Goal: Task Accomplishment & Management: Manage account settings

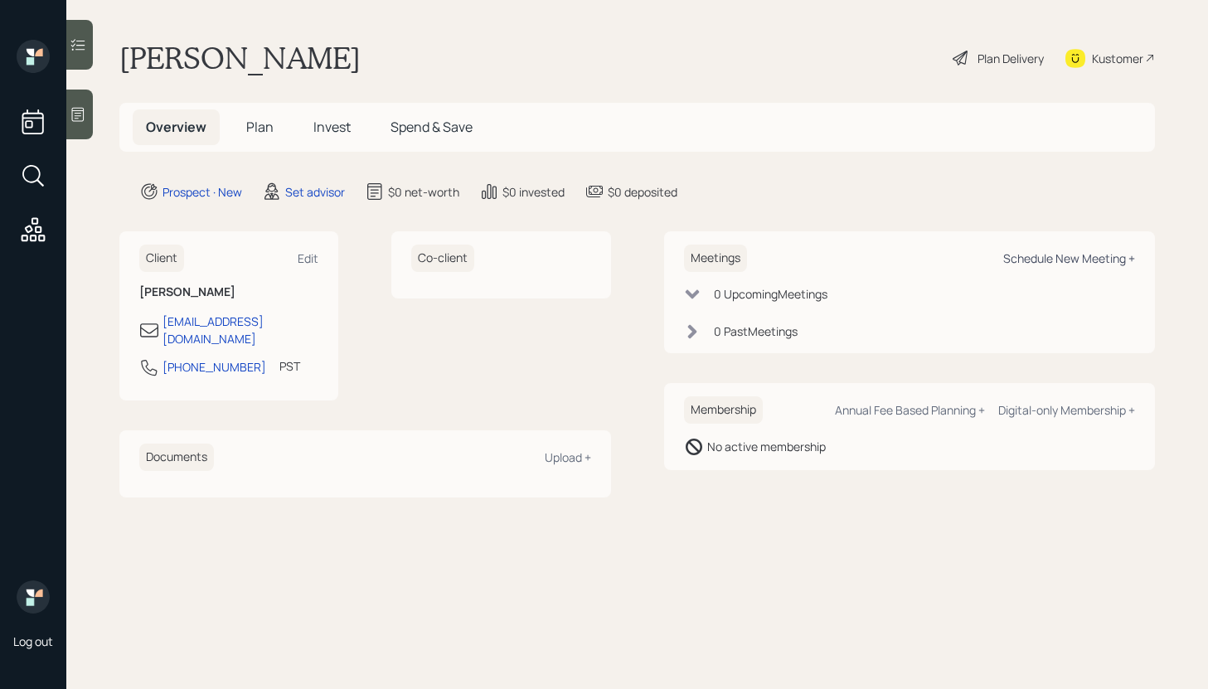
click at [1041, 255] on div "Schedule New Meeting +" at bounding box center [1069, 258] width 132 height 16
select select "round-robin"
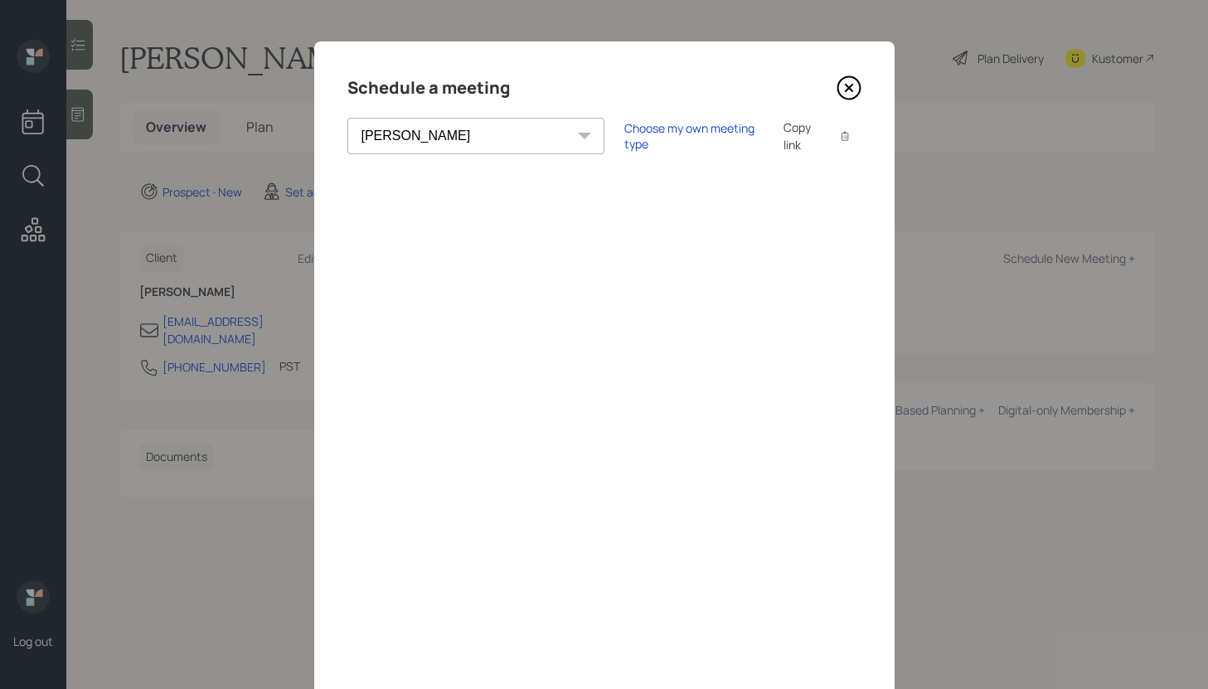
scroll to position [9, 0]
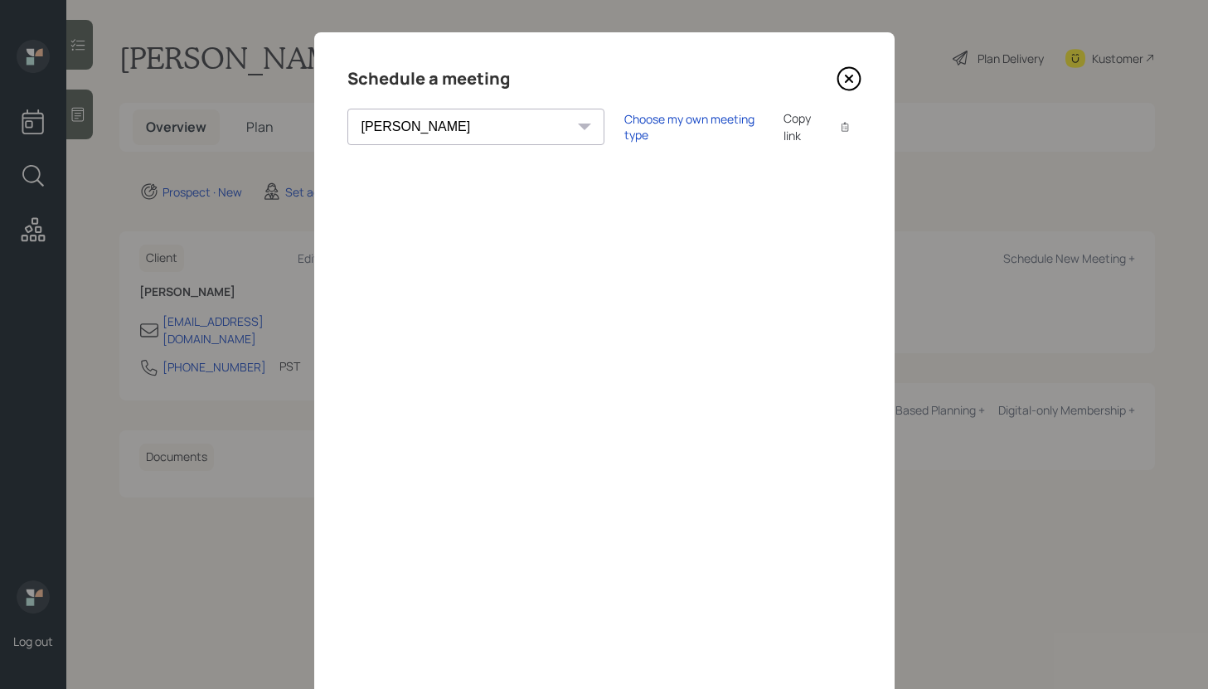
click at [842, 73] on icon at bounding box center [849, 78] width 25 height 25
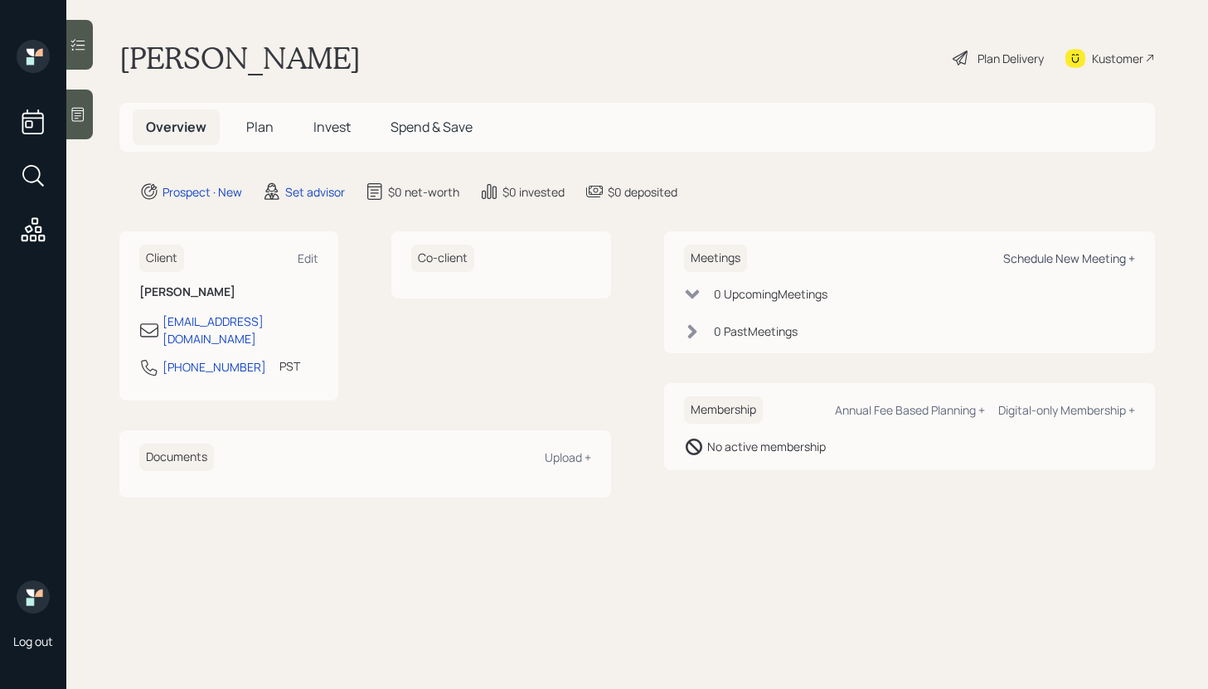
click at [1040, 257] on div "Schedule New Meeting +" at bounding box center [1069, 258] width 132 height 16
select select "round-robin"
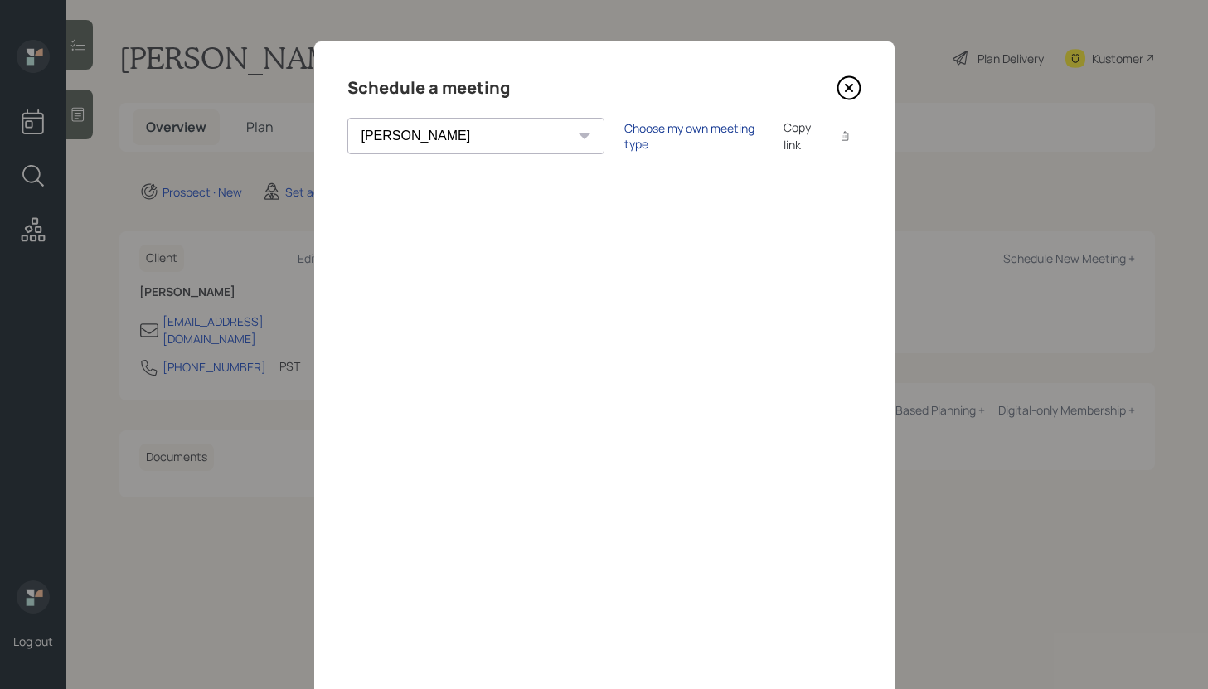
click at [624, 138] on div "Choose my own meeting type" at bounding box center [693, 136] width 139 height 32
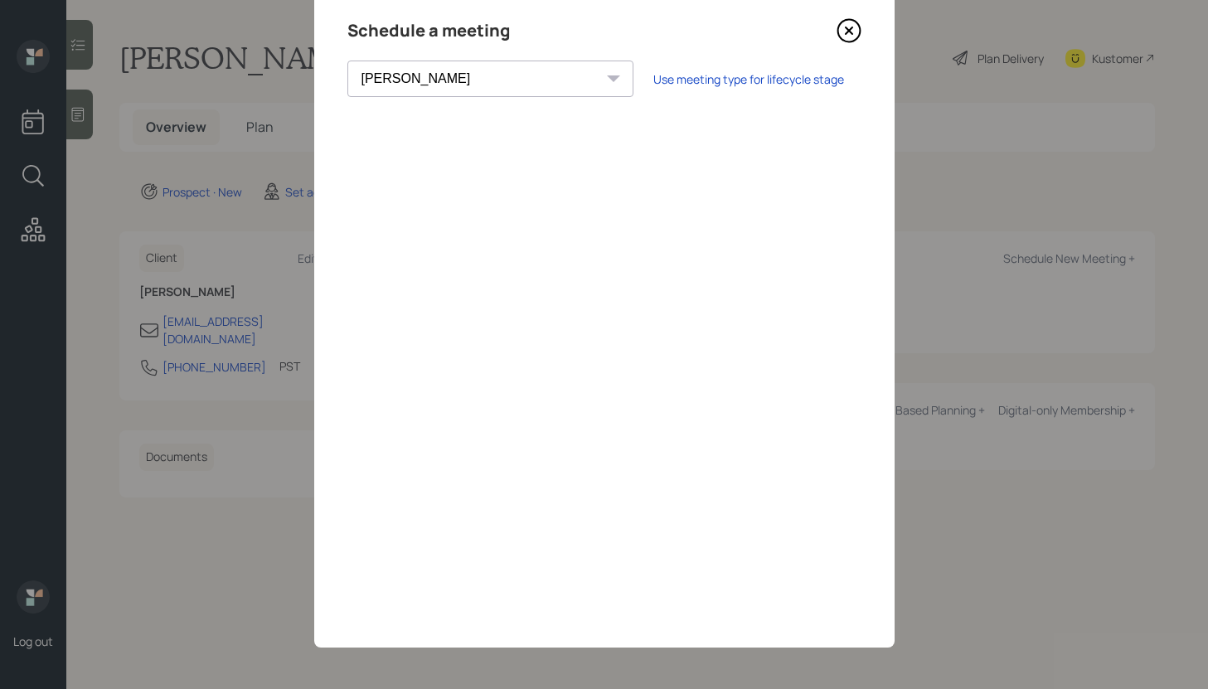
click at [337, 357] on div "Schedule a meeting Theresa Spinello Matthew Burke Xavier Ross Eitan Bar-David I…" at bounding box center [604, 315] width 580 height 663
click at [857, 32] on icon at bounding box center [849, 30] width 25 height 25
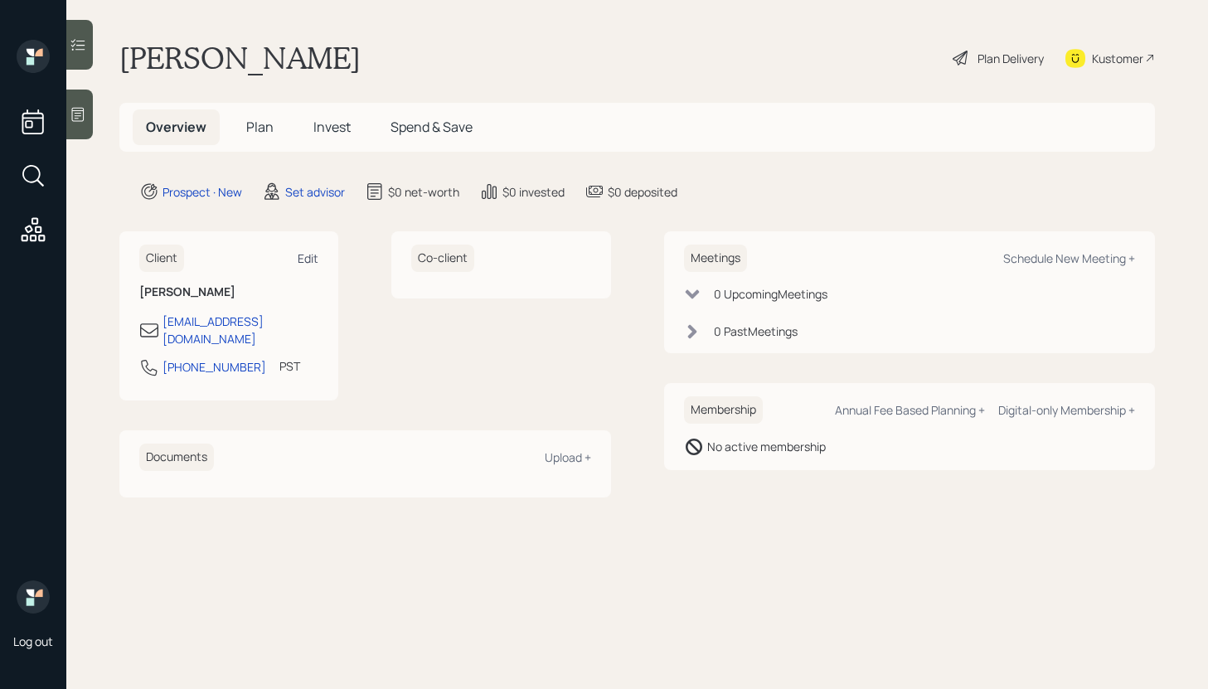
click at [303, 263] on div "Edit" at bounding box center [308, 258] width 21 height 16
select select "America/Los_Angeles"
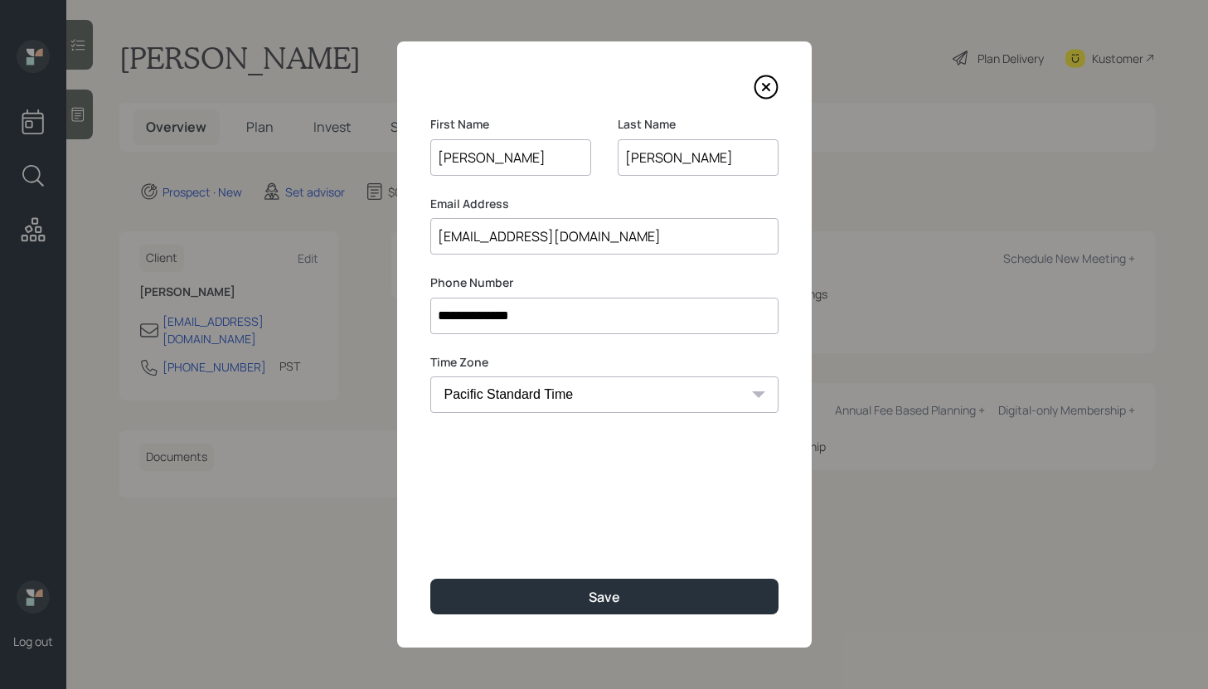
click at [459, 155] on input "Larry" at bounding box center [510, 157] width 161 height 36
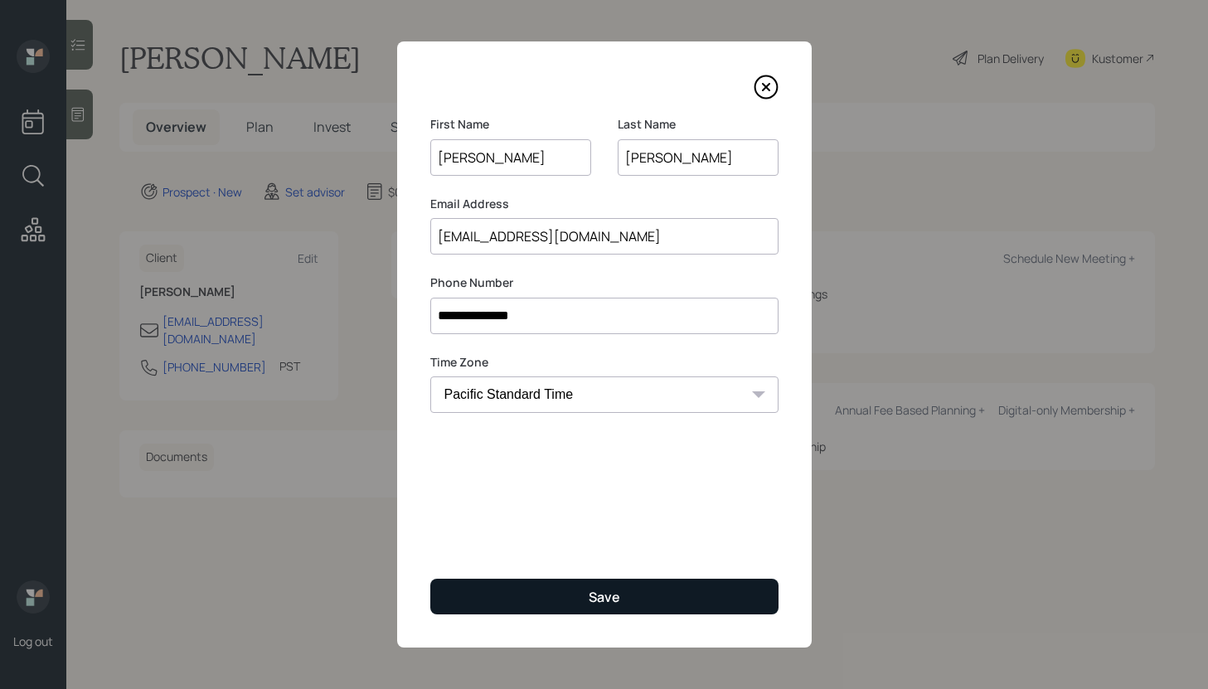
type input "Tina"
click at [572, 603] on button "Save" at bounding box center [604, 597] width 348 height 36
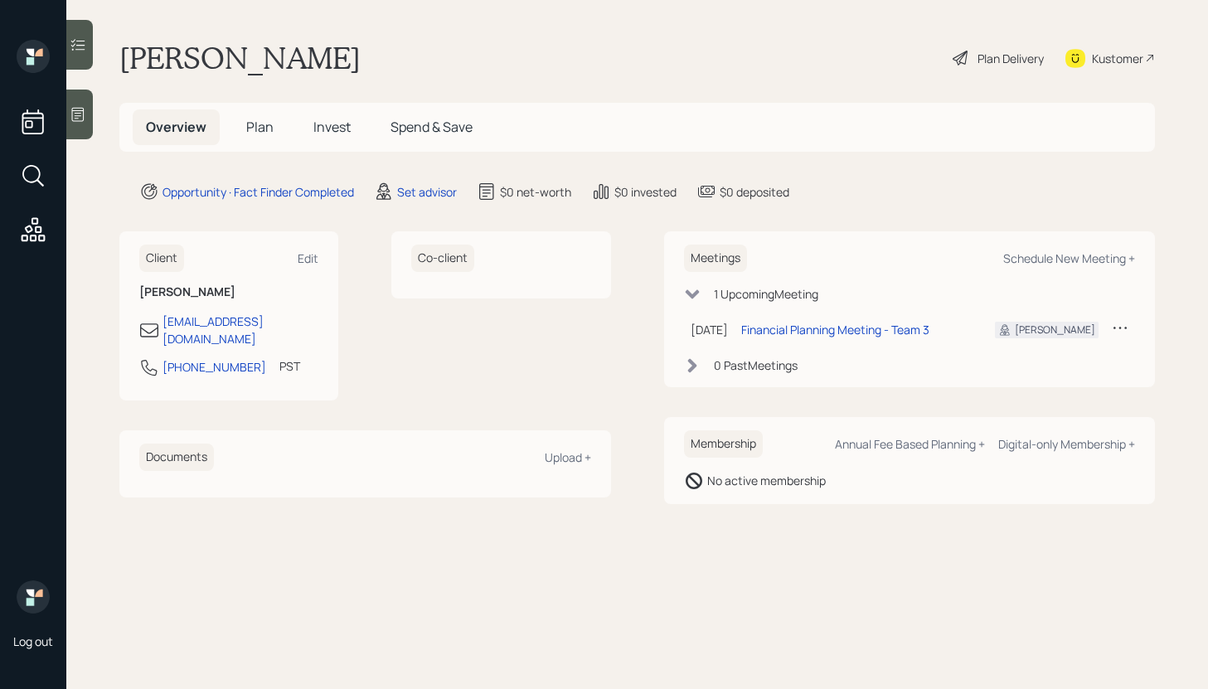
click at [85, 113] on icon at bounding box center [78, 114] width 17 height 17
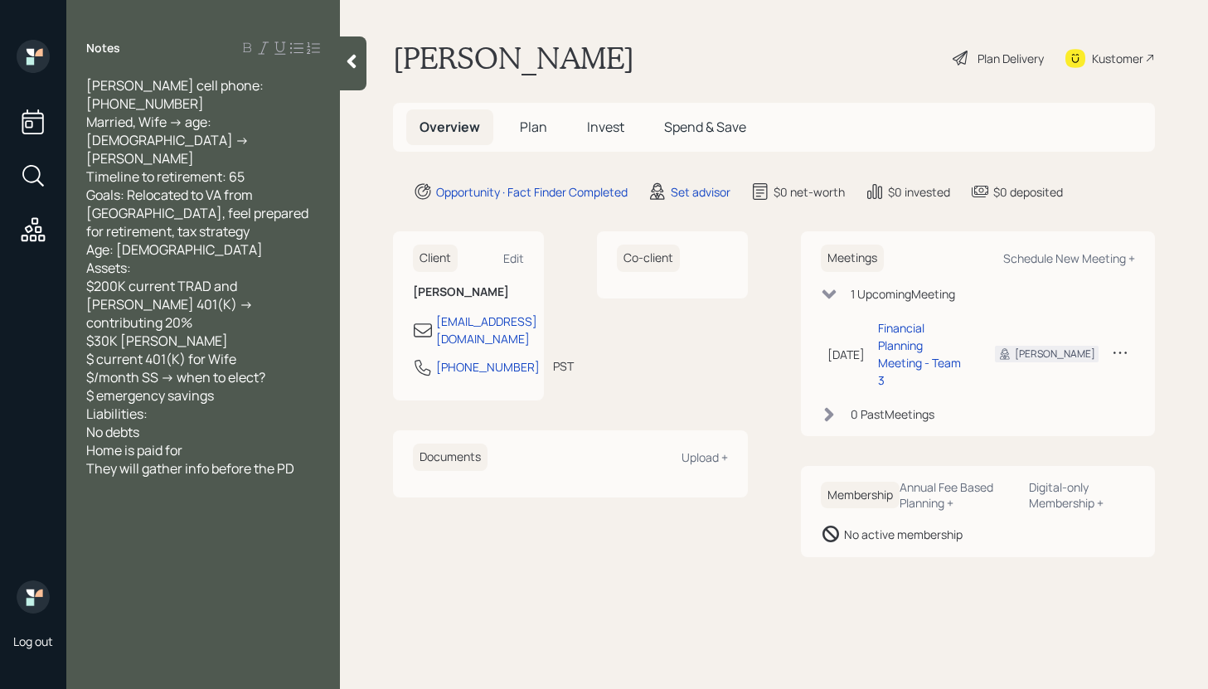
click at [348, 66] on icon at bounding box center [351, 61] width 17 height 17
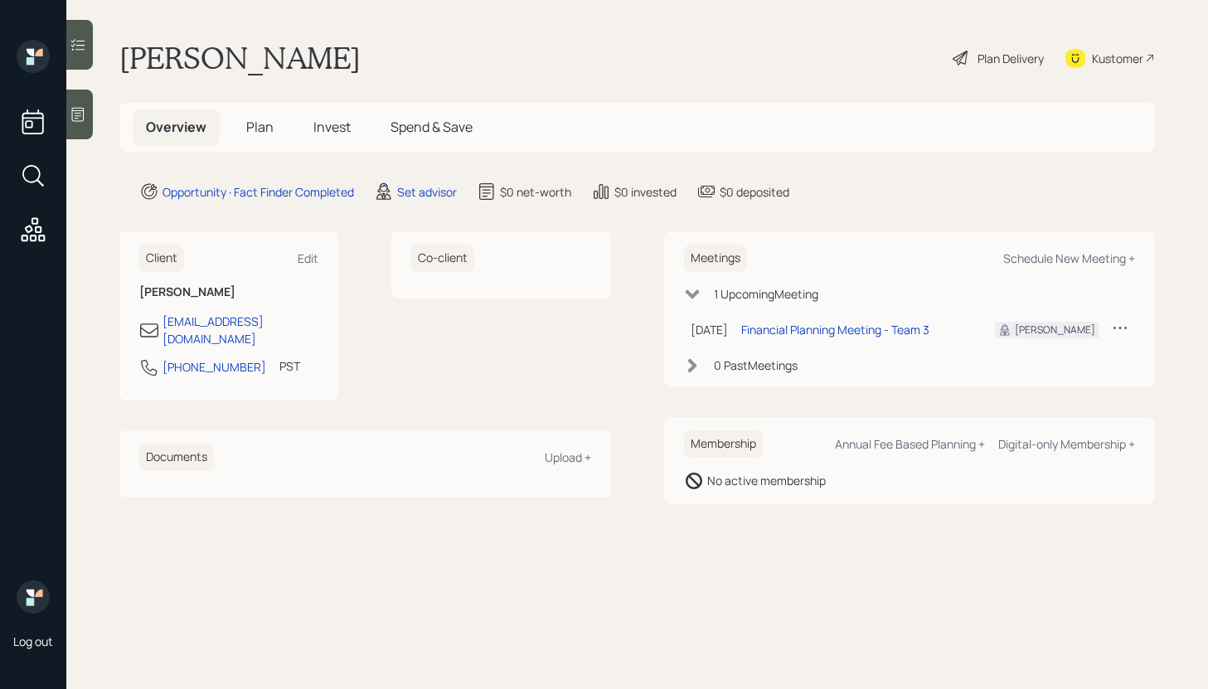
click at [85, 119] on icon at bounding box center [78, 114] width 17 height 17
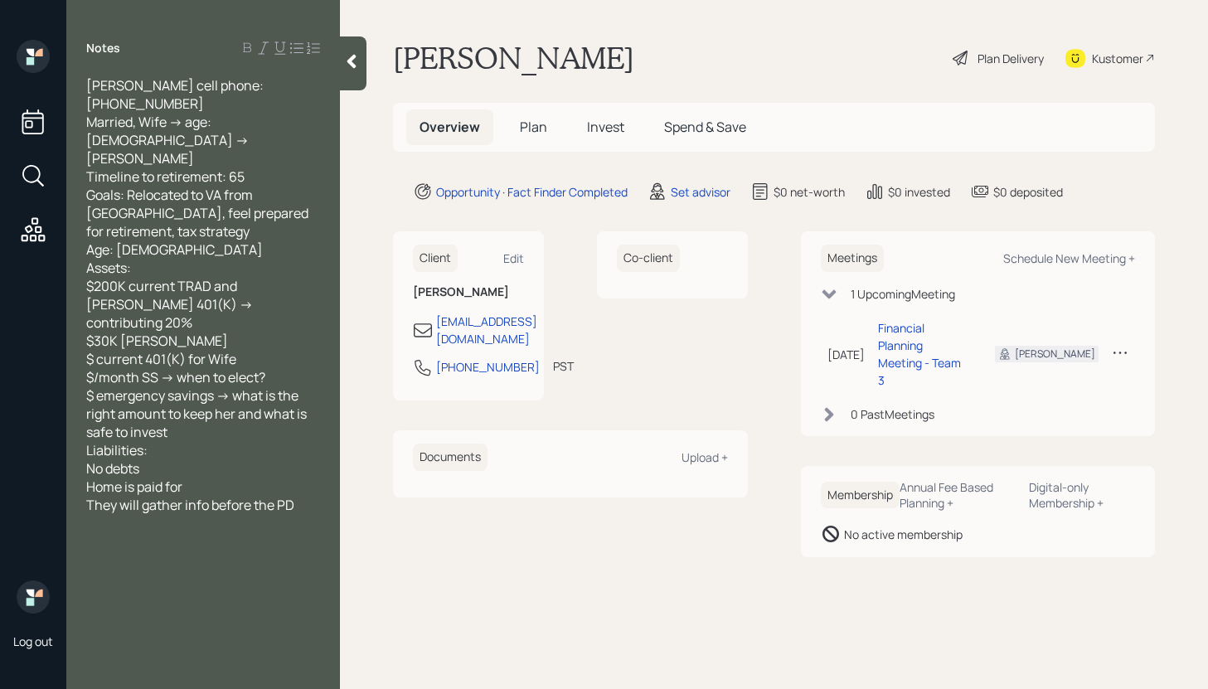
click at [358, 56] on icon at bounding box center [351, 61] width 17 height 17
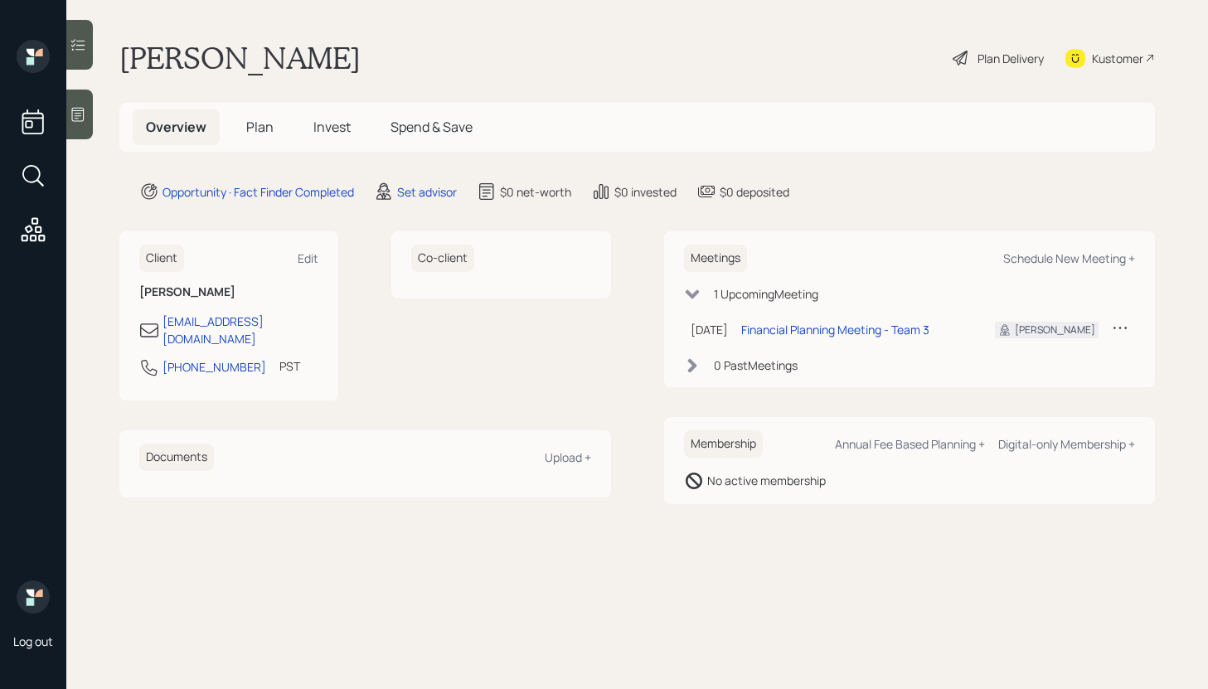
click at [92, 127] on div at bounding box center [79, 115] width 27 height 50
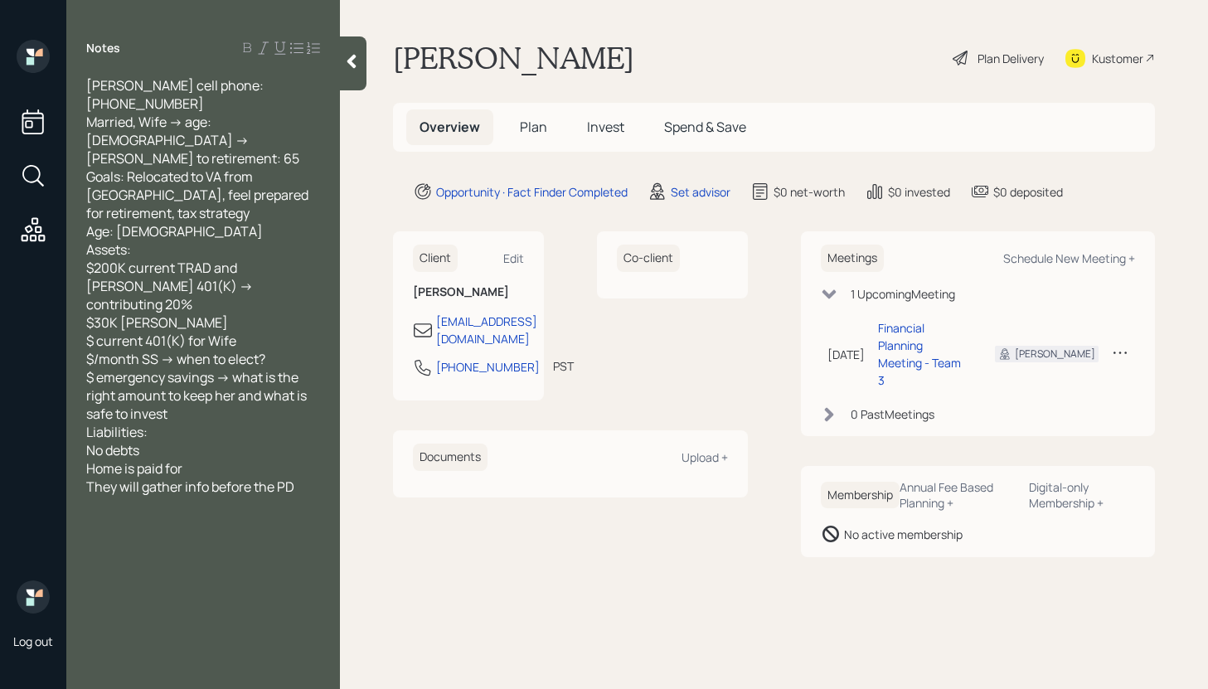
click at [363, 65] on div at bounding box center [353, 63] width 27 height 54
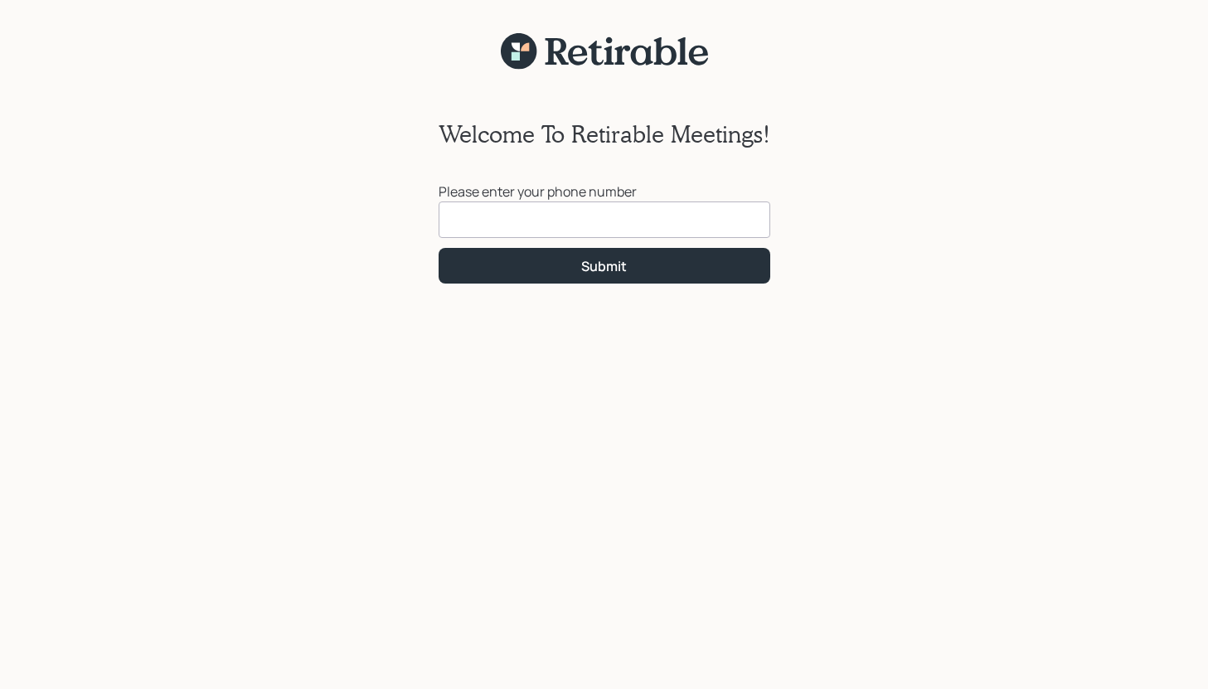
click at [482, 208] on input at bounding box center [605, 220] width 332 height 36
